Goal: Find specific page/section: Find specific page/section

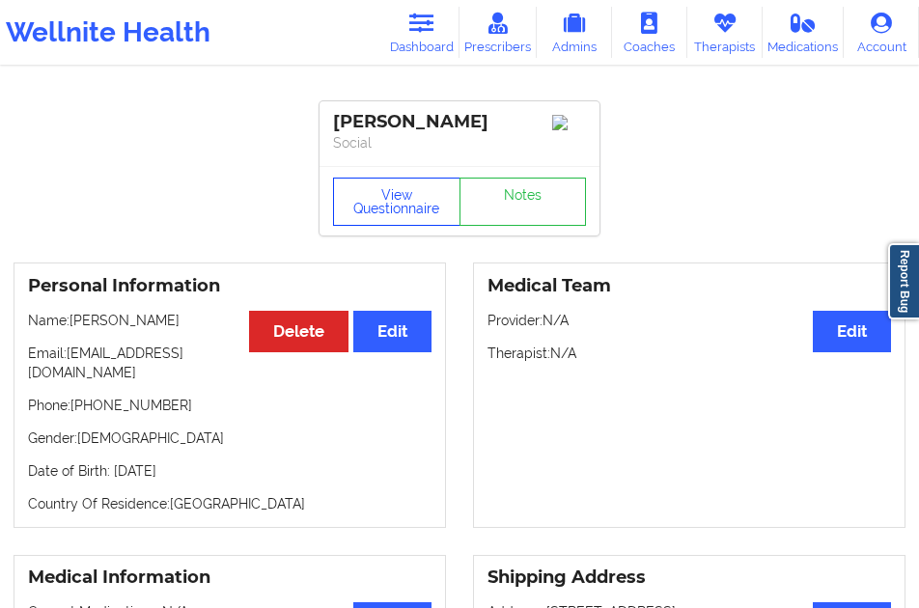
click at [378, 206] on button "View Questionnaire" at bounding box center [396, 202] width 127 height 48
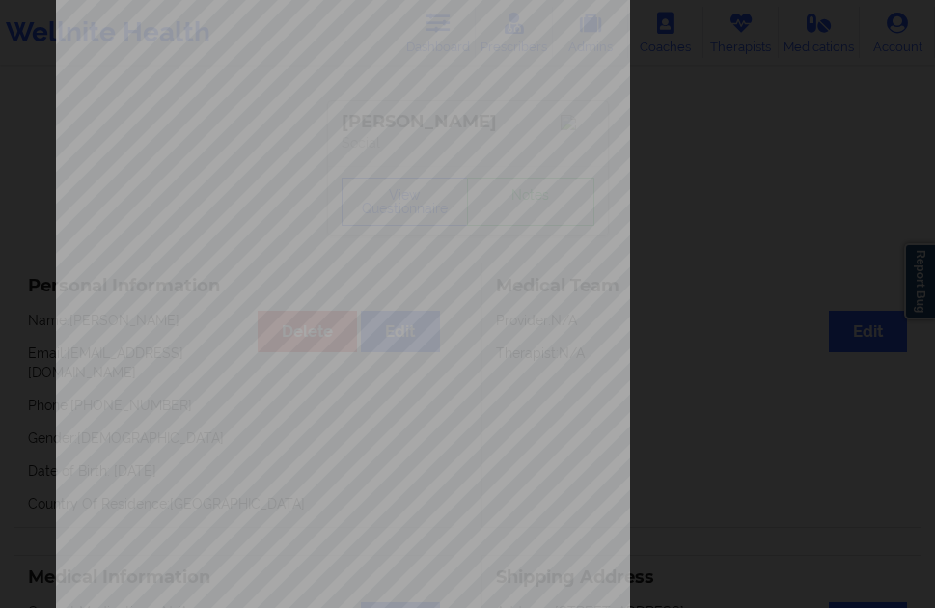
scroll to position [313, 0]
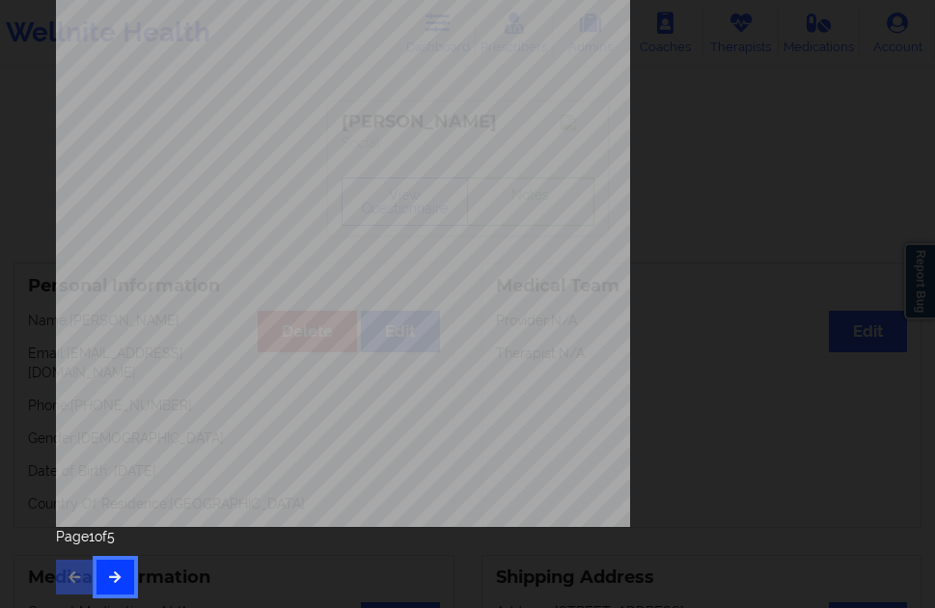
click at [127, 561] on button "button" at bounding box center [116, 577] width 38 height 35
click at [105, 571] on button "button" at bounding box center [116, 577] width 38 height 35
click at [111, 567] on button "button" at bounding box center [116, 577] width 38 height 35
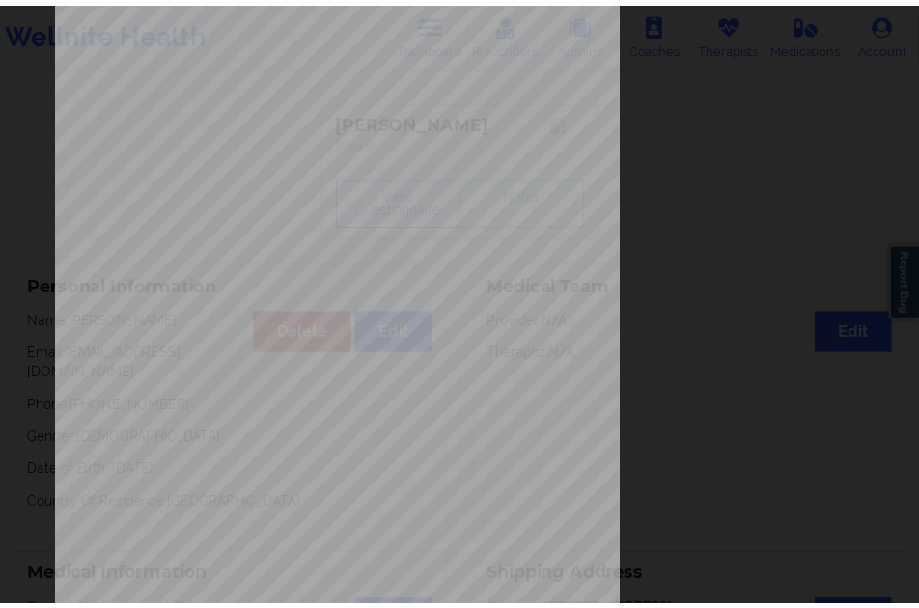
scroll to position [0, 0]
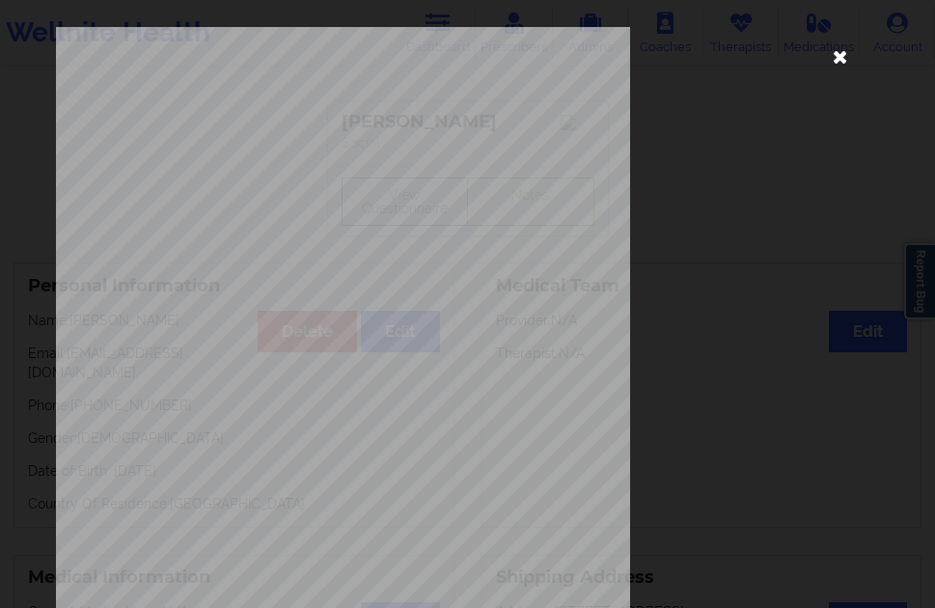
click at [836, 63] on icon at bounding box center [840, 56] width 31 height 31
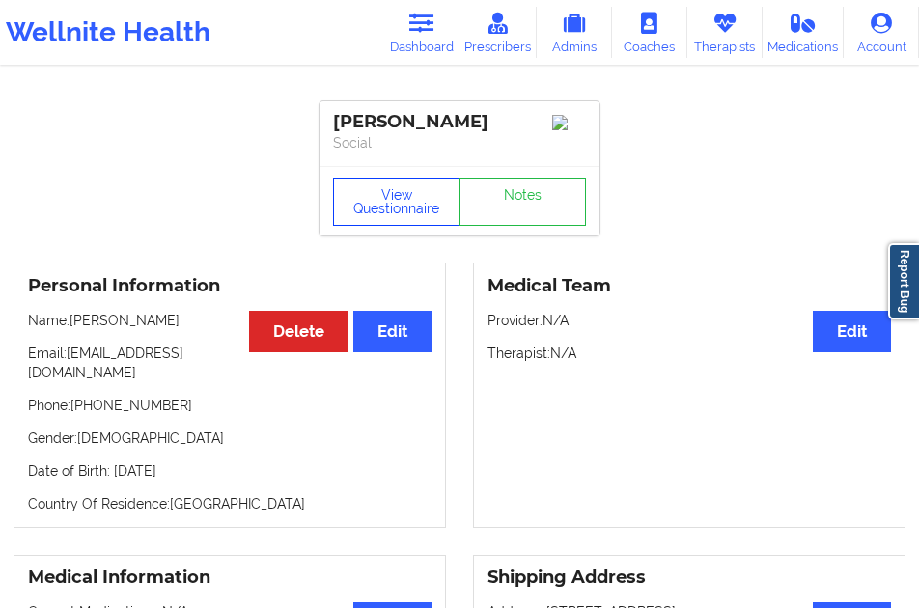
click at [416, 221] on button "View Questionnaire" at bounding box center [396, 202] width 127 height 48
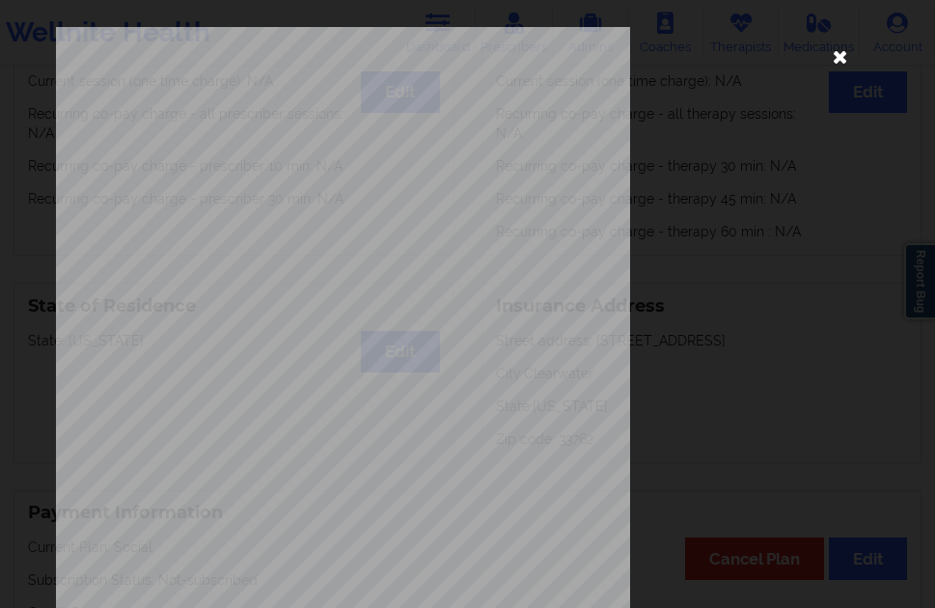
click at [837, 59] on icon at bounding box center [840, 56] width 31 height 31
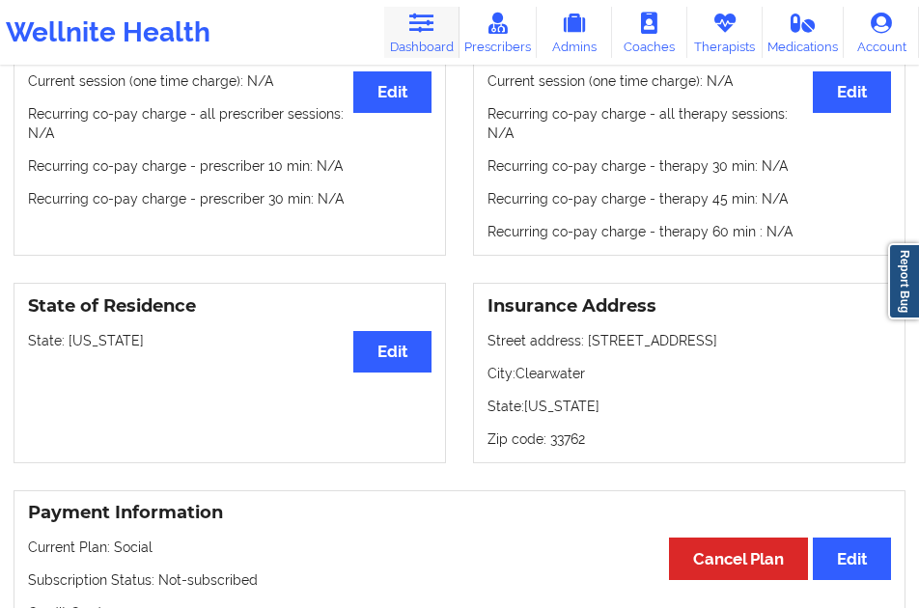
click at [419, 19] on icon at bounding box center [420, 23] width 25 height 21
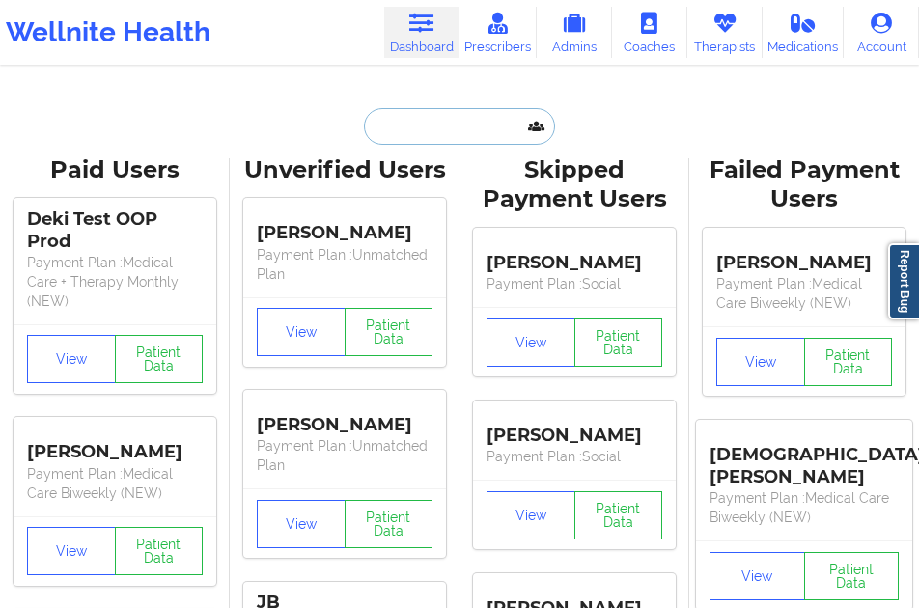
click at [419, 136] on input "text" at bounding box center [459, 126] width 191 height 37
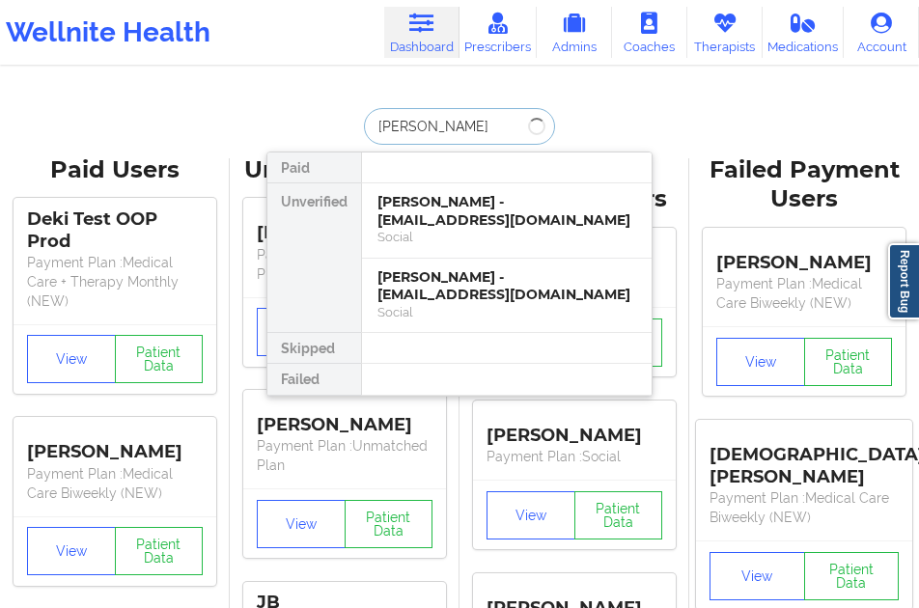
type input "[PERSON_NAME]"
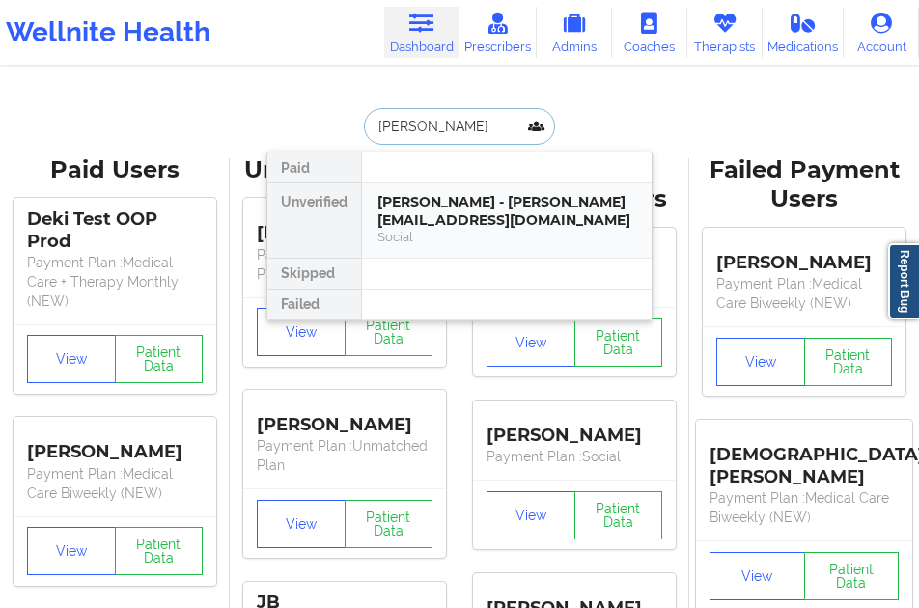
click at [416, 195] on div "[PERSON_NAME] - [PERSON_NAME][EMAIL_ADDRESS][DOMAIN_NAME]" at bounding box center [506, 211] width 259 height 36
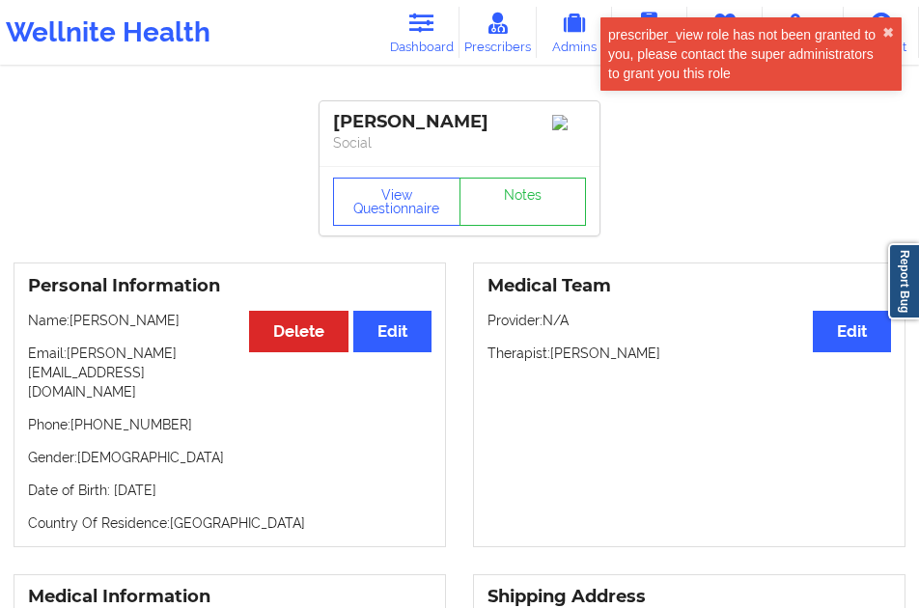
scroll to position [193, 0]
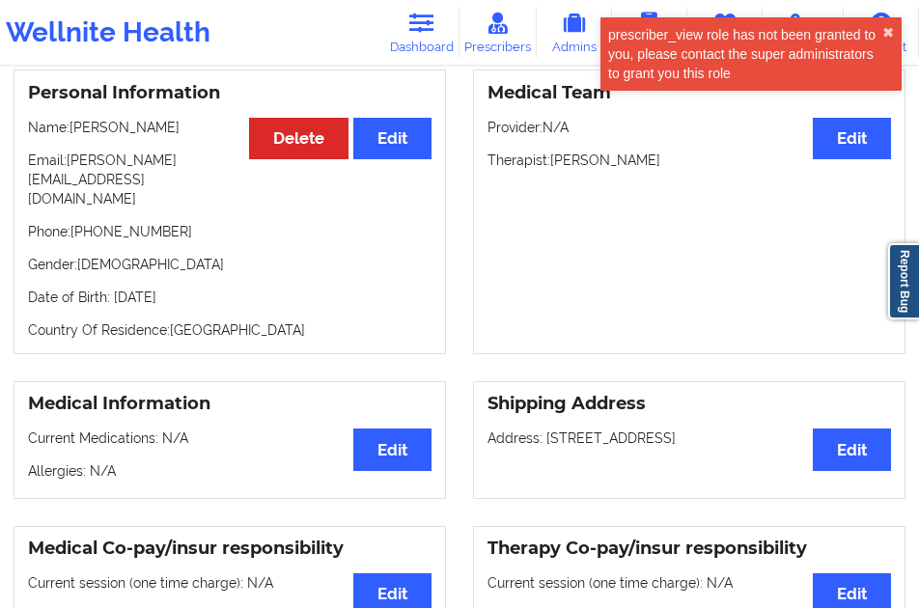
click at [880, 32] on div "prescriber_view role has not been granted to you, please contact the super admi…" at bounding box center [745, 54] width 274 height 58
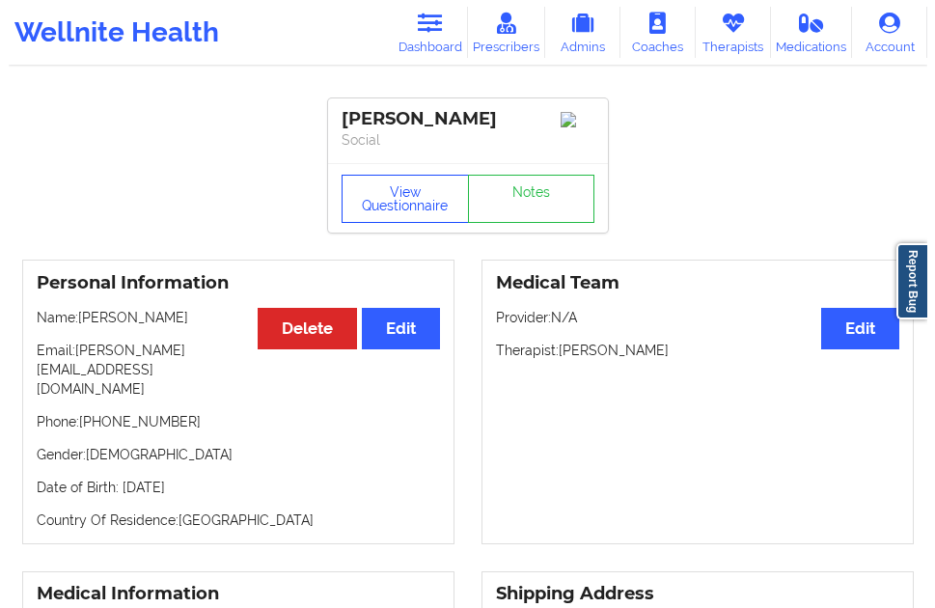
scroll to position [0, 0]
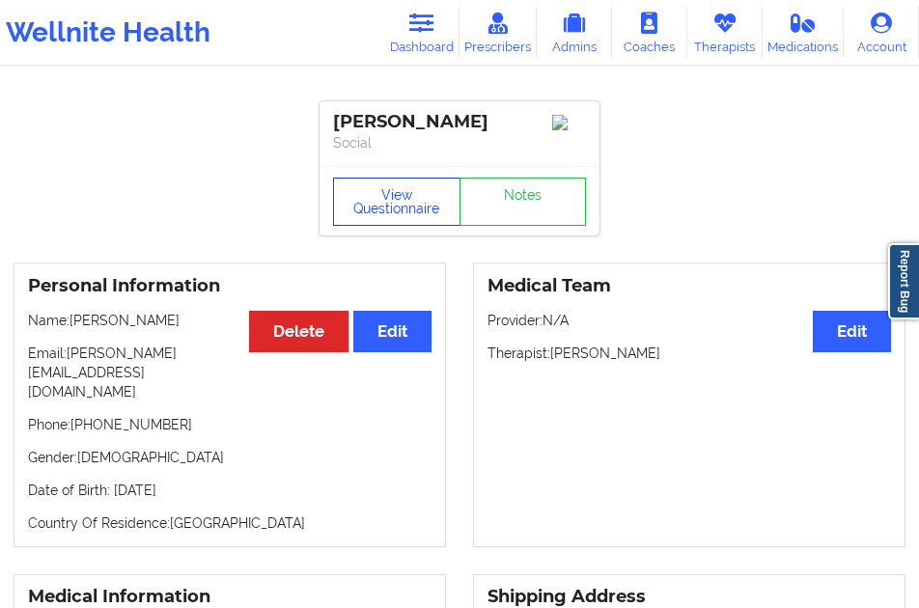
click at [383, 208] on button "View Questionnaire" at bounding box center [396, 202] width 127 height 48
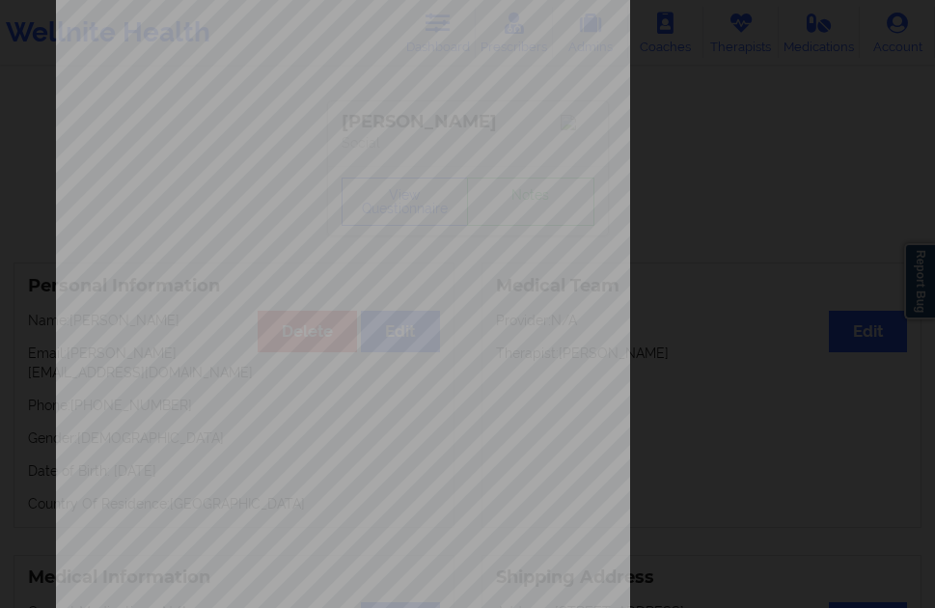
scroll to position [290, 0]
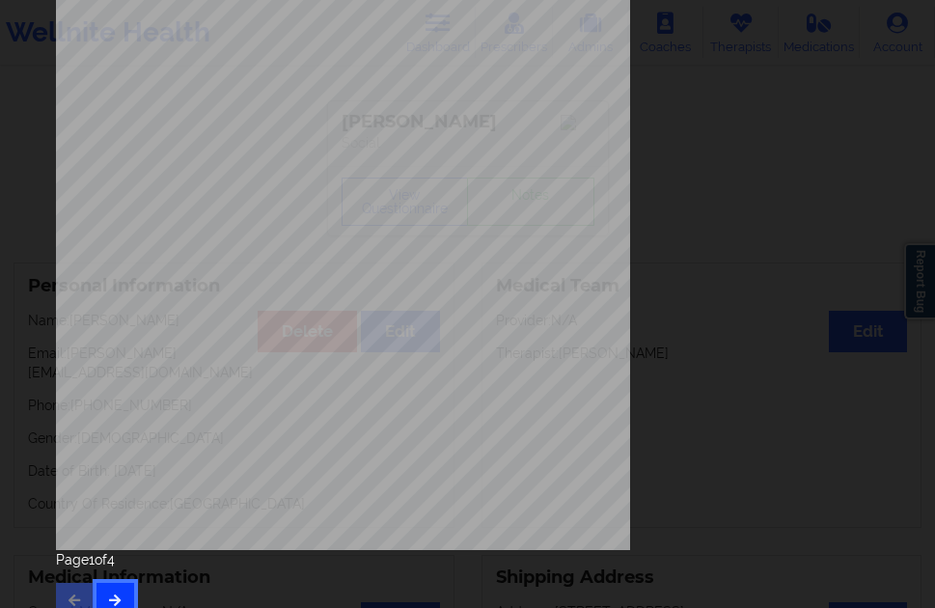
click at [118, 595] on icon "button" at bounding box center [115, 600] width 16 height 12
click at [120, 584] on button "button" at bounding box center [116, 600] width 38 height 35
click at [114, 594] on icon "button" at bounding box center [115, 600] width 16 height 12
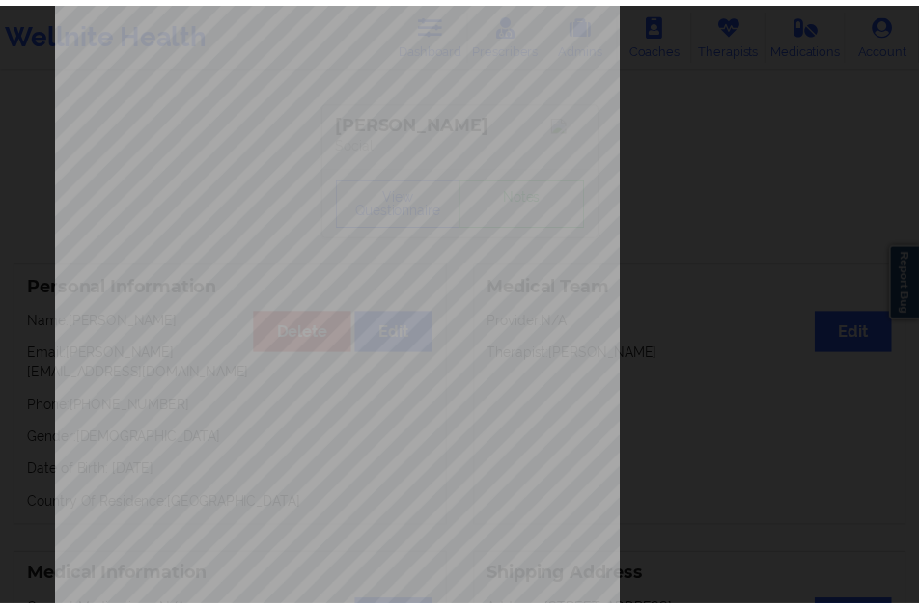
scroll to position [0, 0]
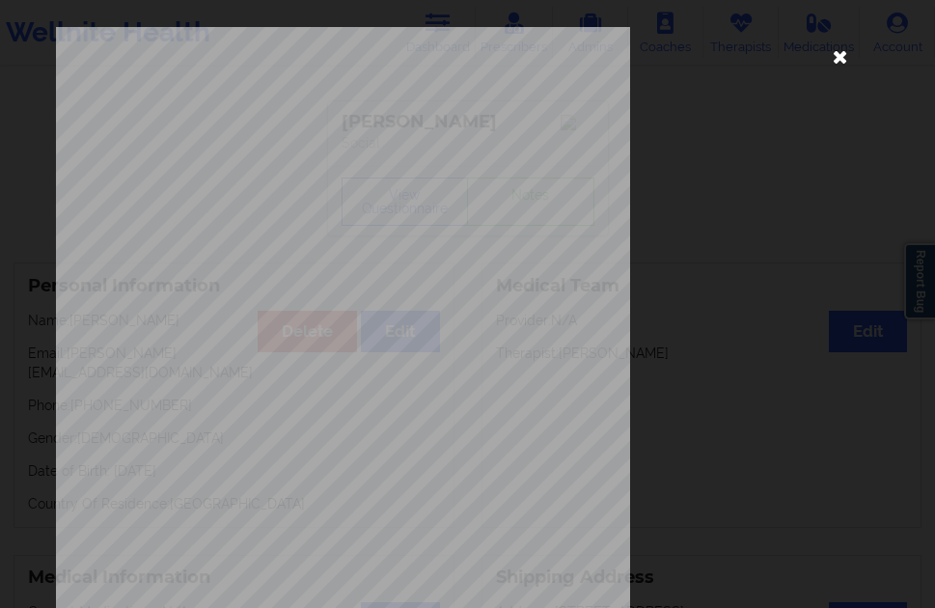
click at [826, 60] on icon at bounding box center [840, 56] width 31 height 31
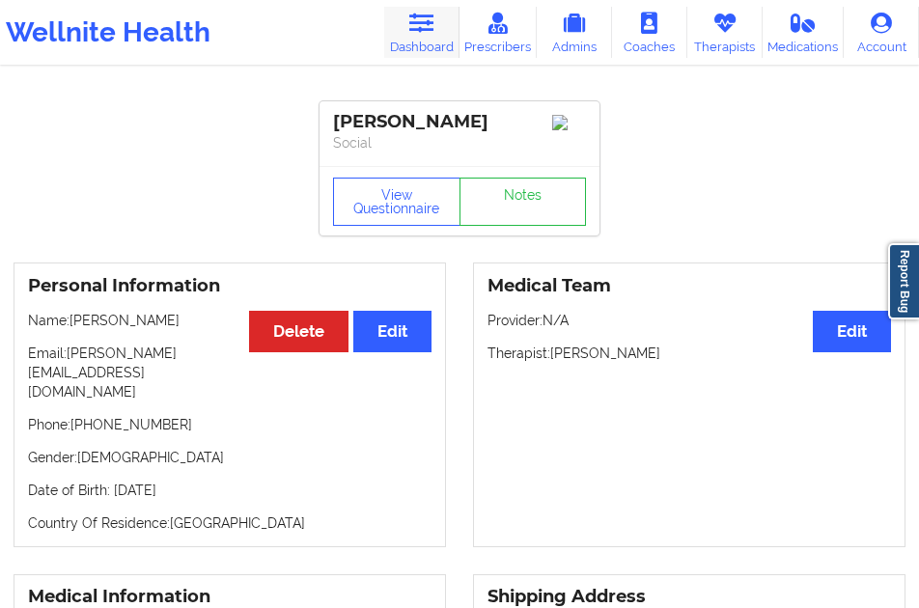
click at [440, 27] on link "Dashboard" at bounding box center [421, 32] width 75 height 51
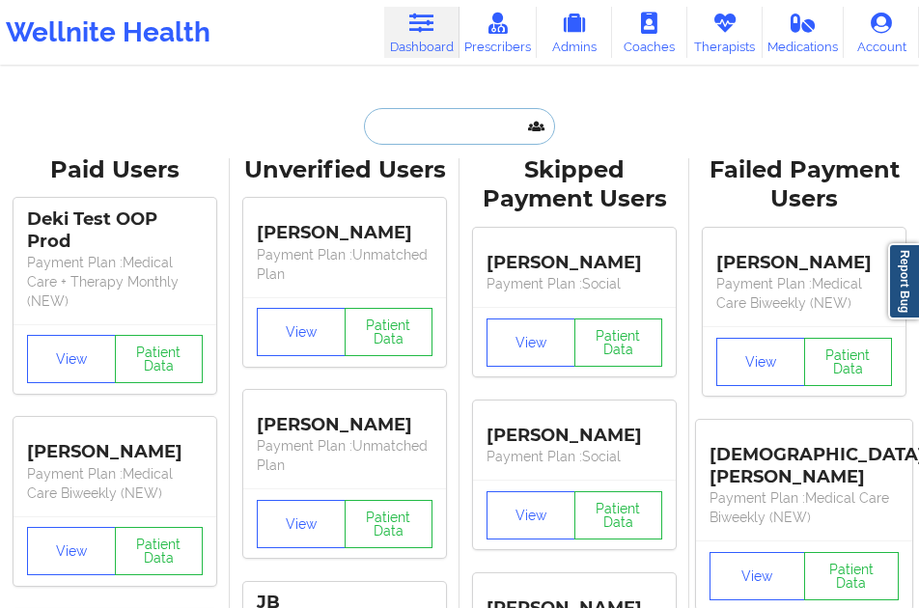
click at [395, 134] on input "text" at bounding box center [459, 126] width 191 height 37
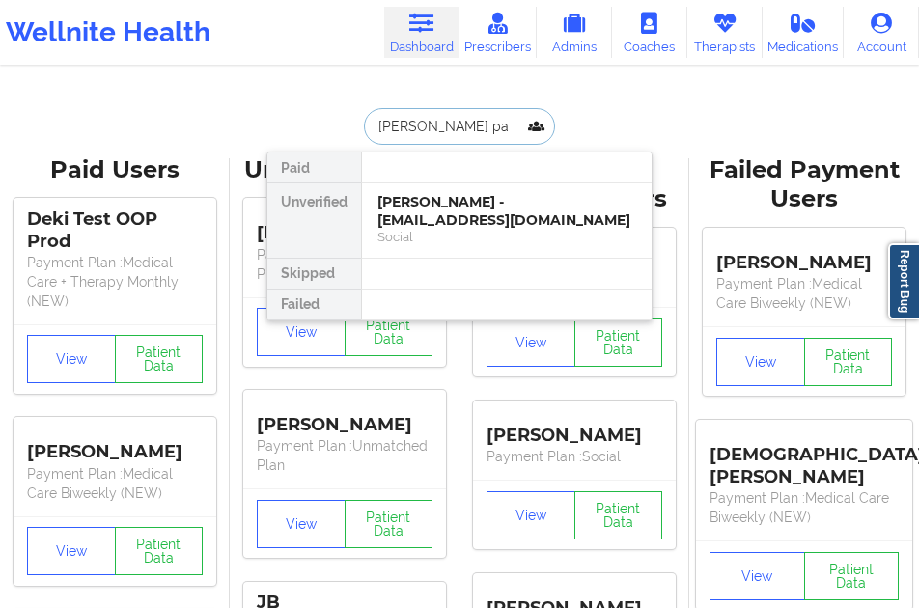
type input "[PERSON_NAME]"
click at [461, 229] on div "Social" at bounding box center [506, 237] width 259 height 16
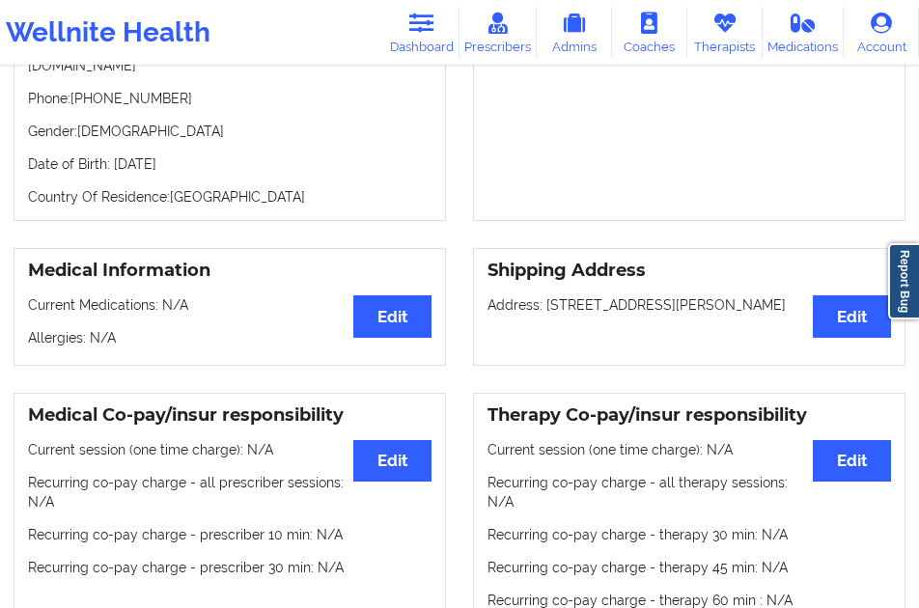
scroll to position [290, 0]
